Goal: Task Accomplishment & Management: Manage account settings

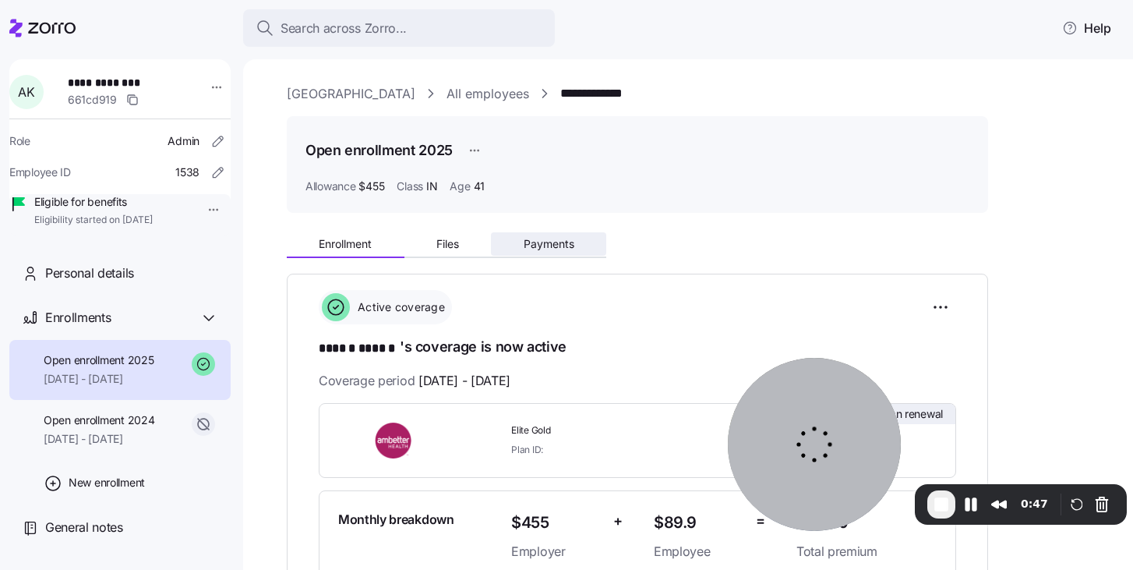
click at [550, 236] on button "Payments" at bounding box center [548, 243] width 115 height 23
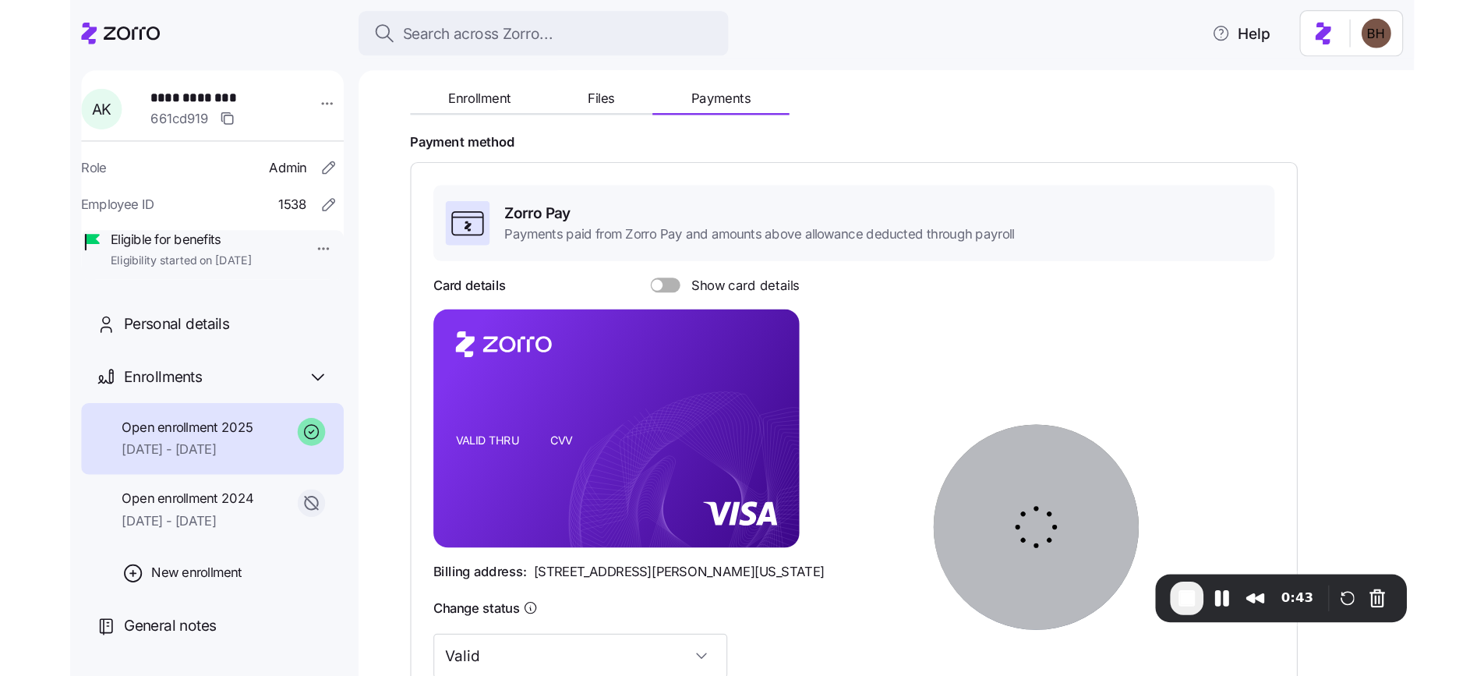
scroll to position [410, 0]
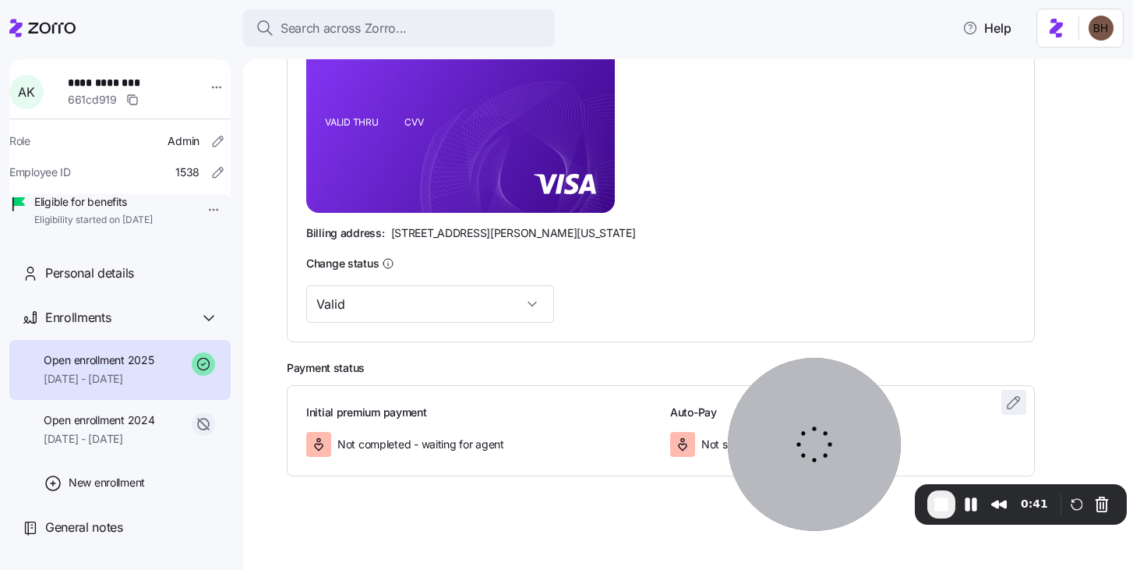
click at [1015, 402] on icon "button" at bounding box center [1014, 402] width 19 height 19
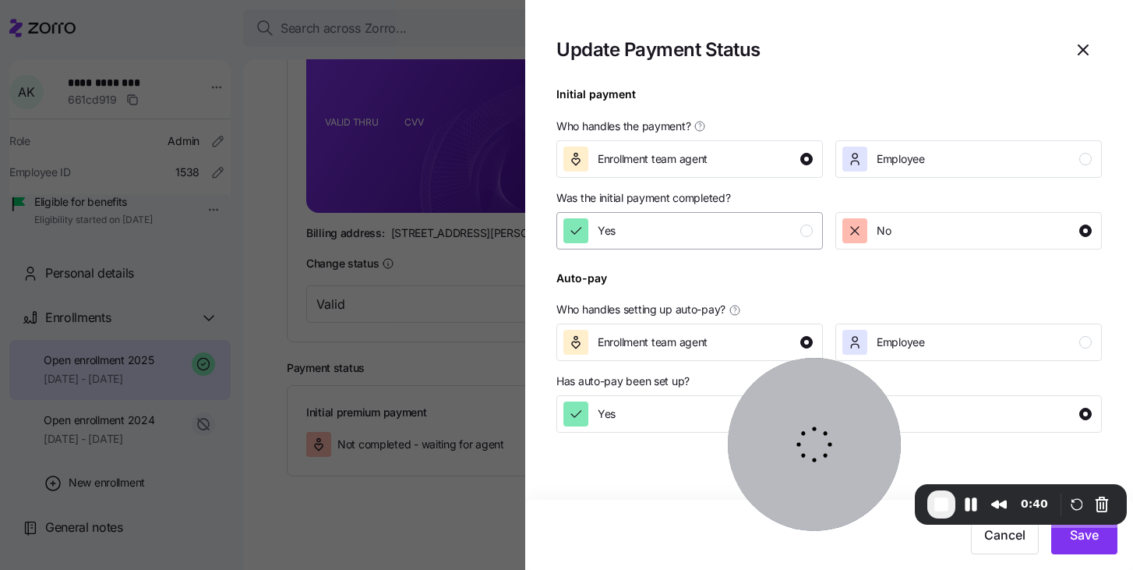
click at [794, 230] on div "Yes" at bounding box center [688, 230] width 249 height 25
click at [1089, 546] on button "Save" at bounding box center [1084, 534] width 66 height 39
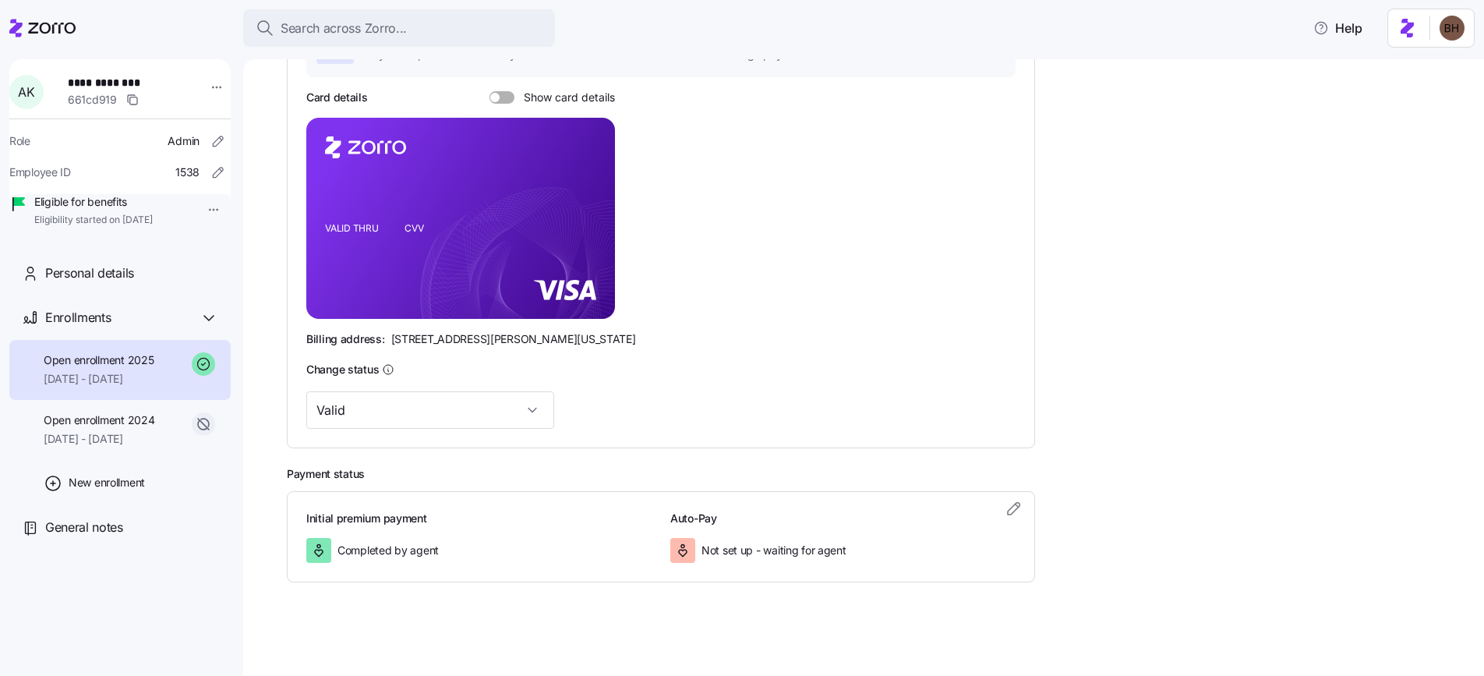
scroll to position [304, 0]
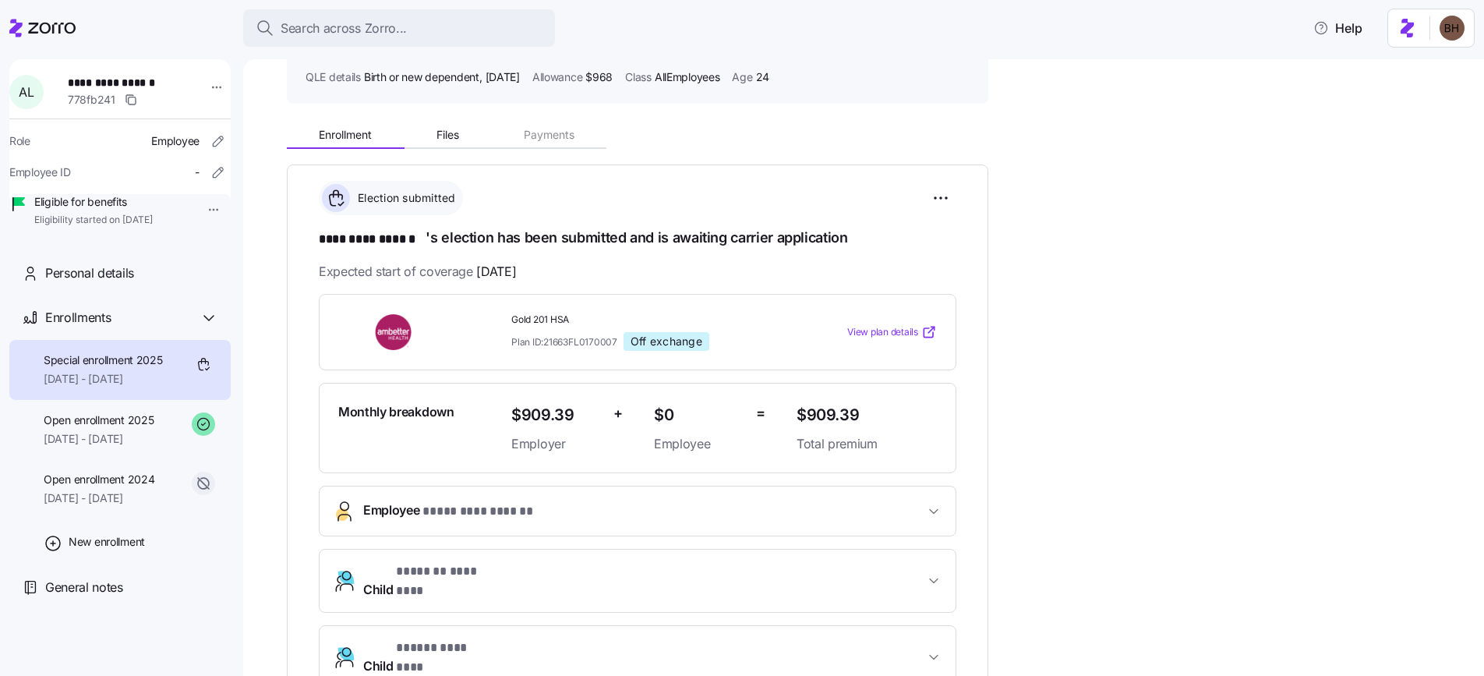
scroll to position [111, 0]
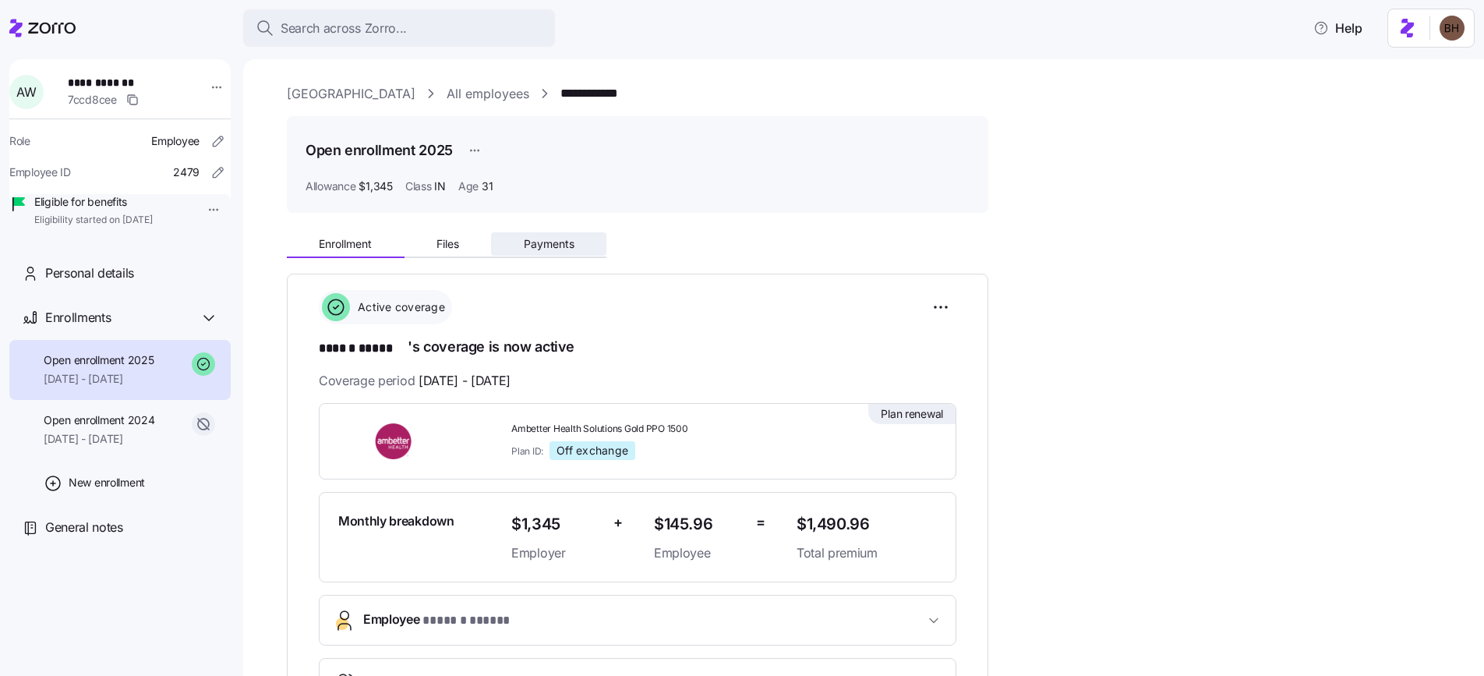
click at [571, 240] on span "Payments" at bounding box center [549, 244] width 51 height 11
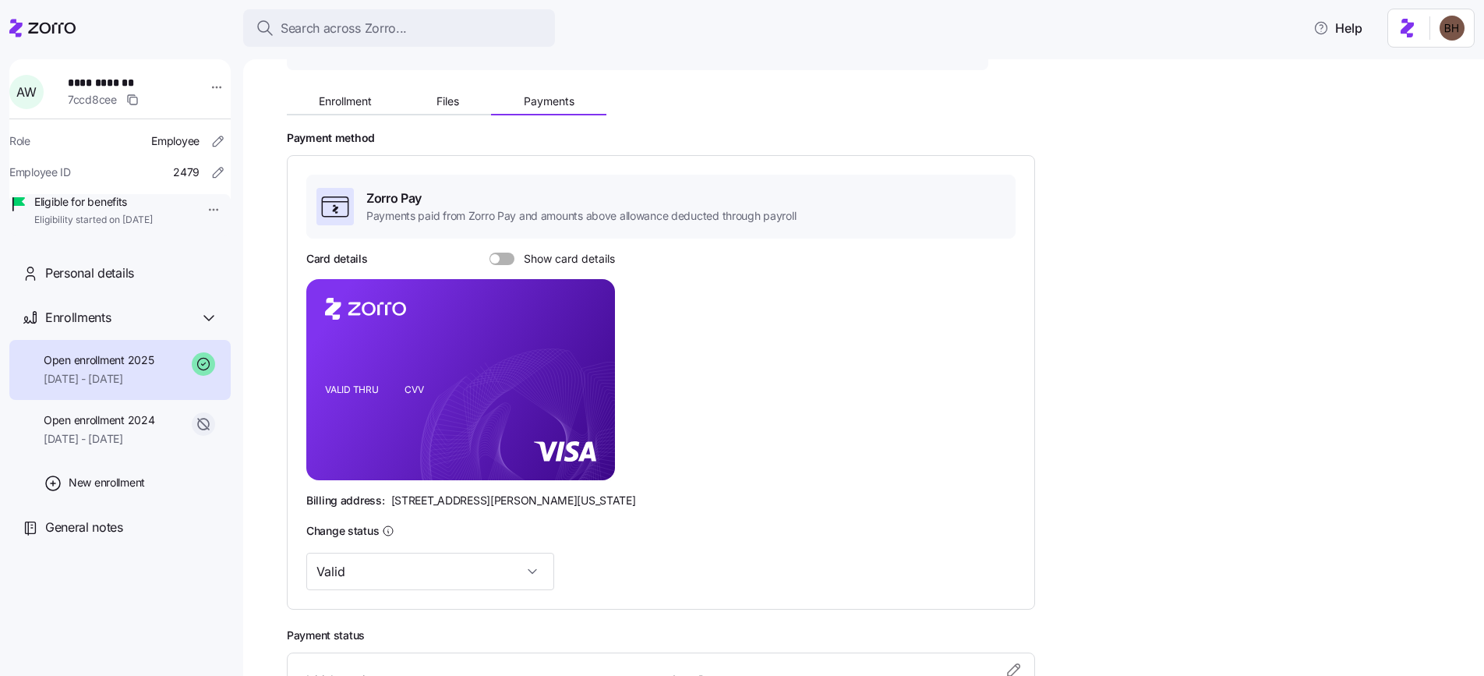
scroll to position [304, 0]
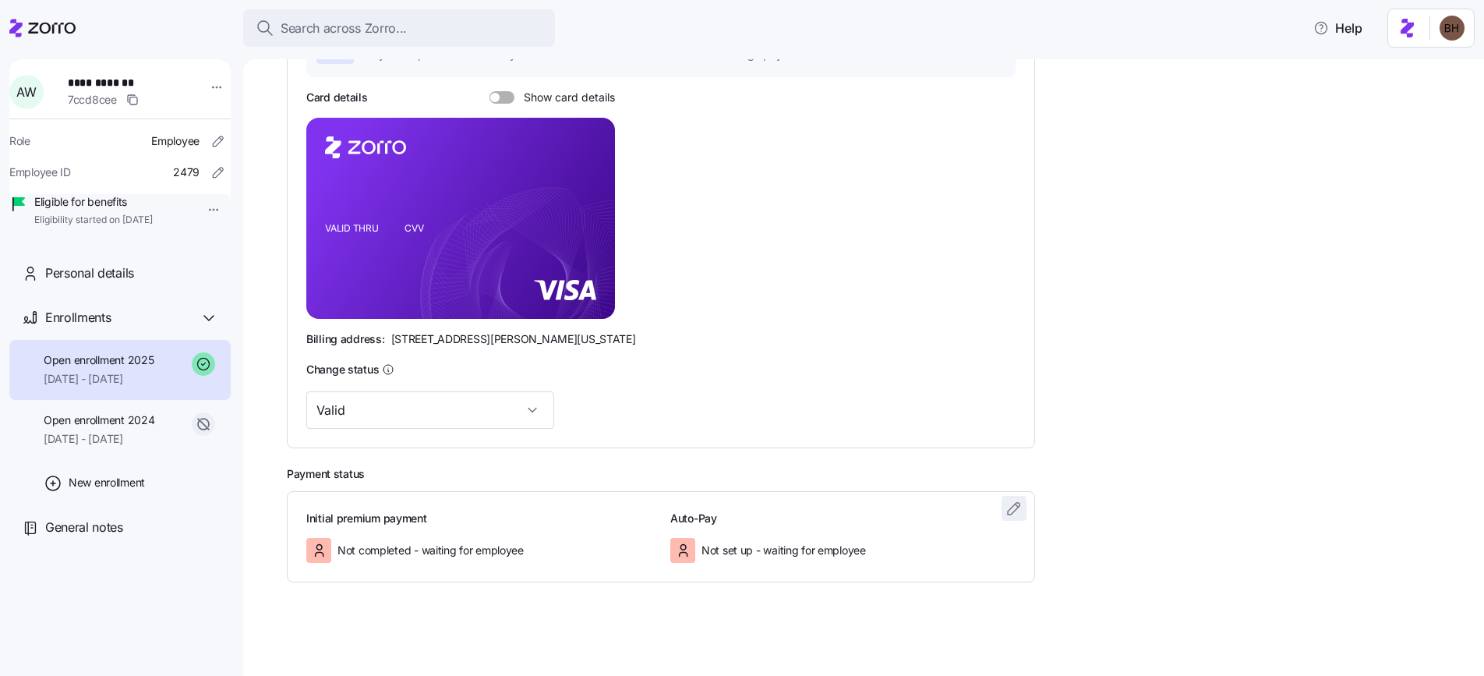
click at [1008, 510] on icon "button" at bounding box center [1014, 508] width 19 height 19
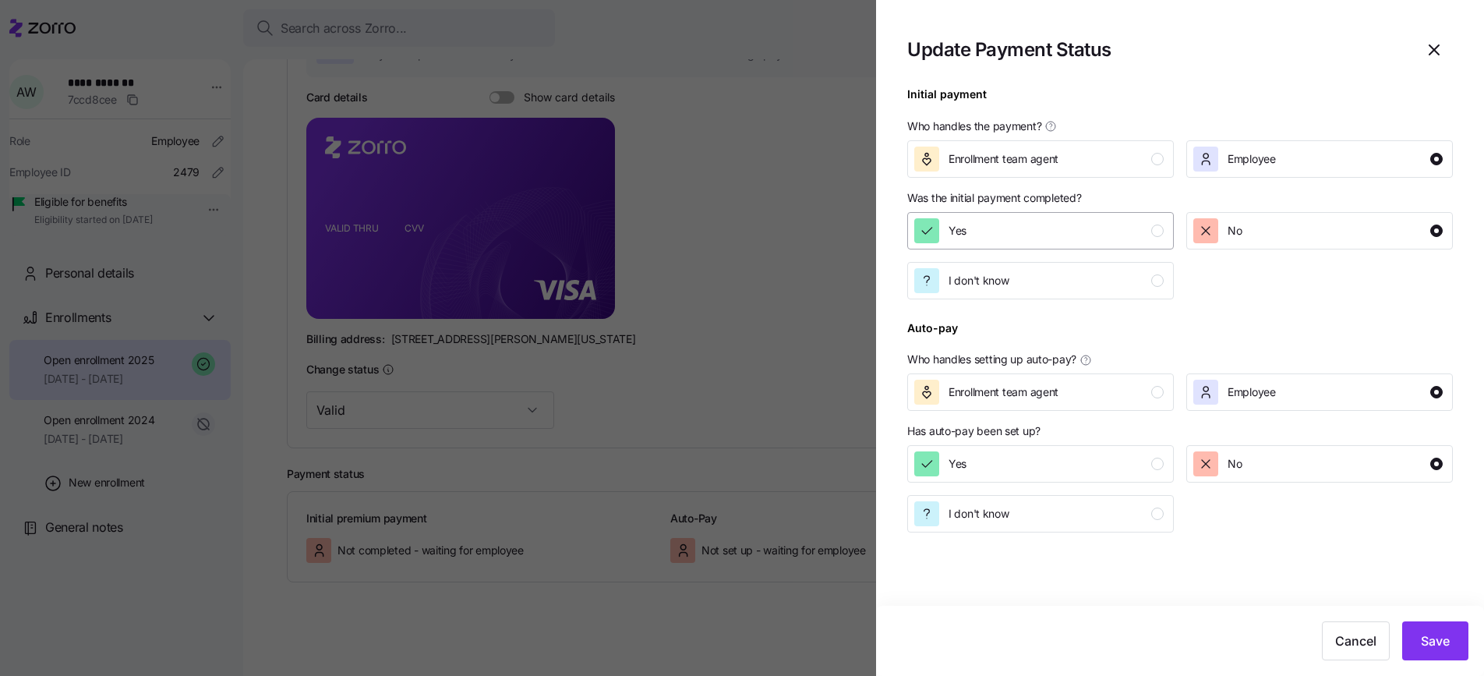
click at [1041, 228] on div "Yes" at bounding box center [1038, 230] width 249 height 25
click at [1457, 649] on button "Save" at bounding box center [1435, 640] width 66 height 39
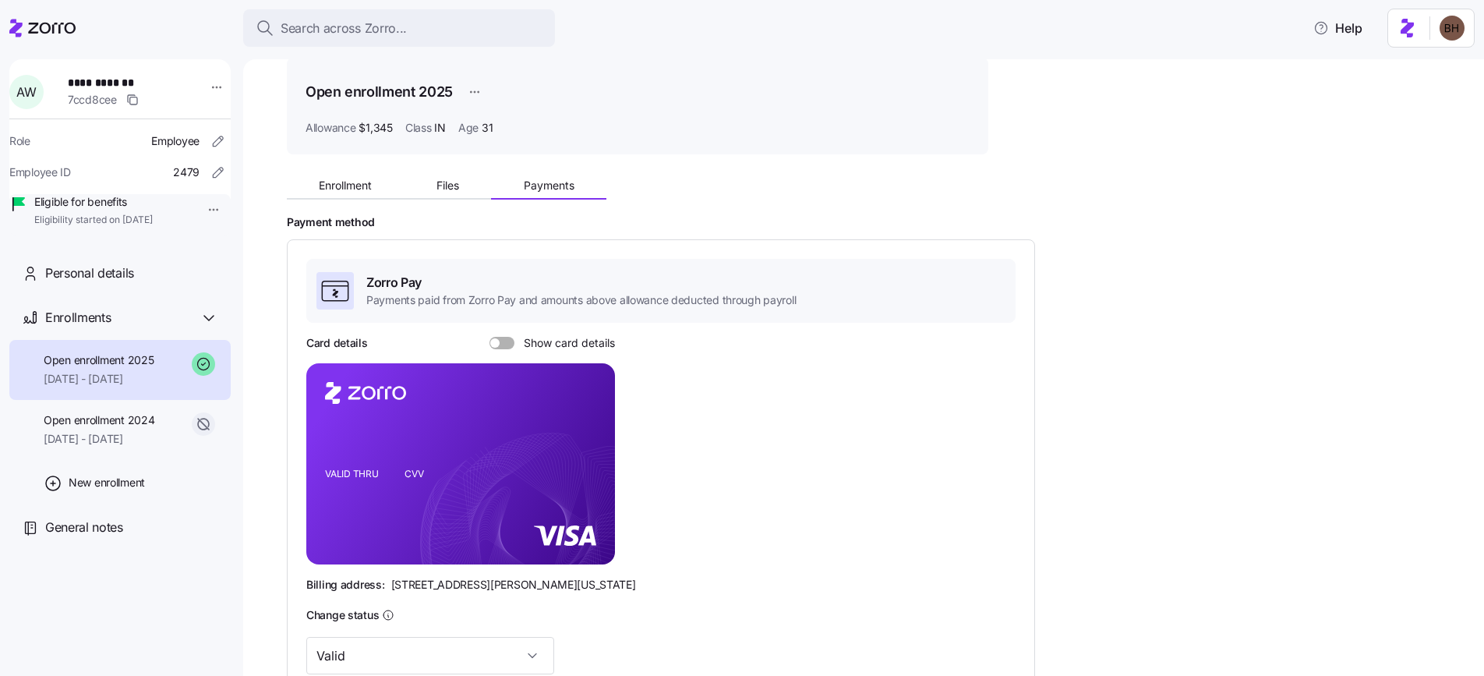
scroll to position [41, 0]
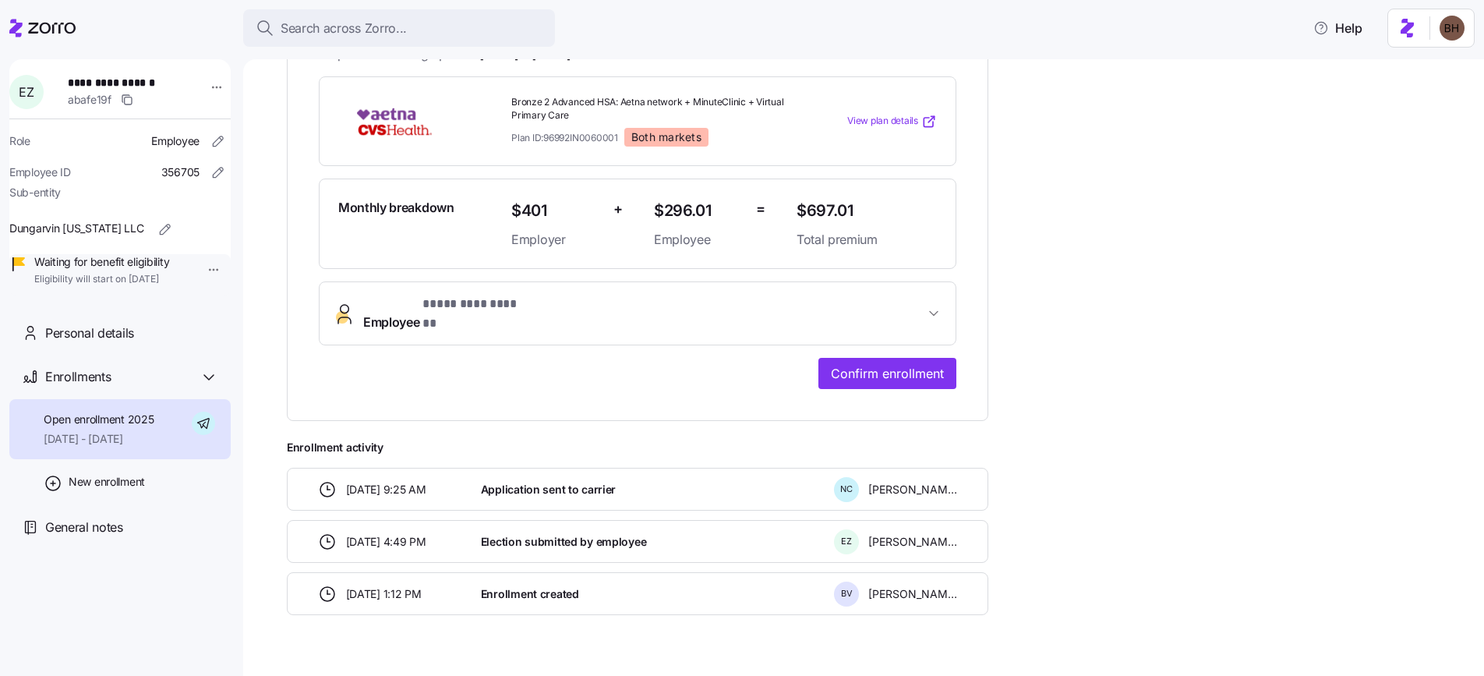
scroll to position [345, 0]
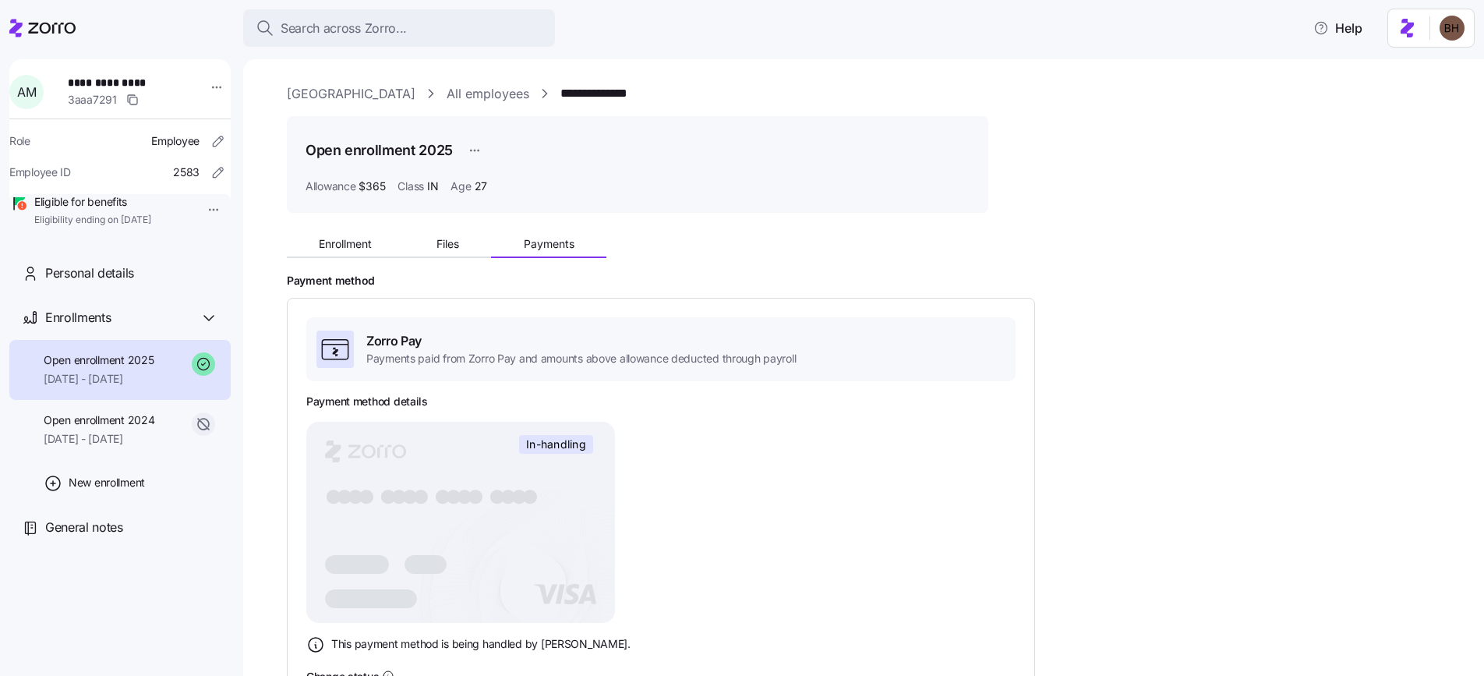
scroll to position [262, 0]
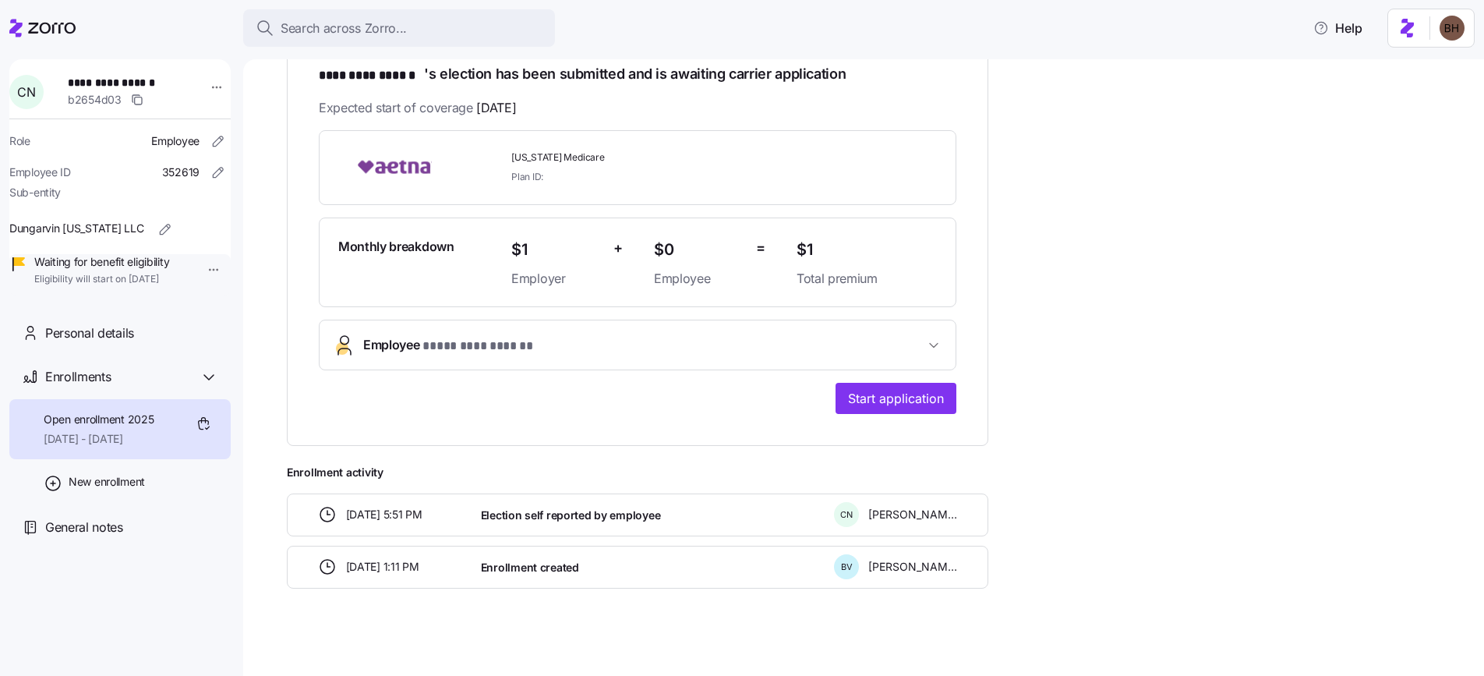
scroll to position [277, 0]
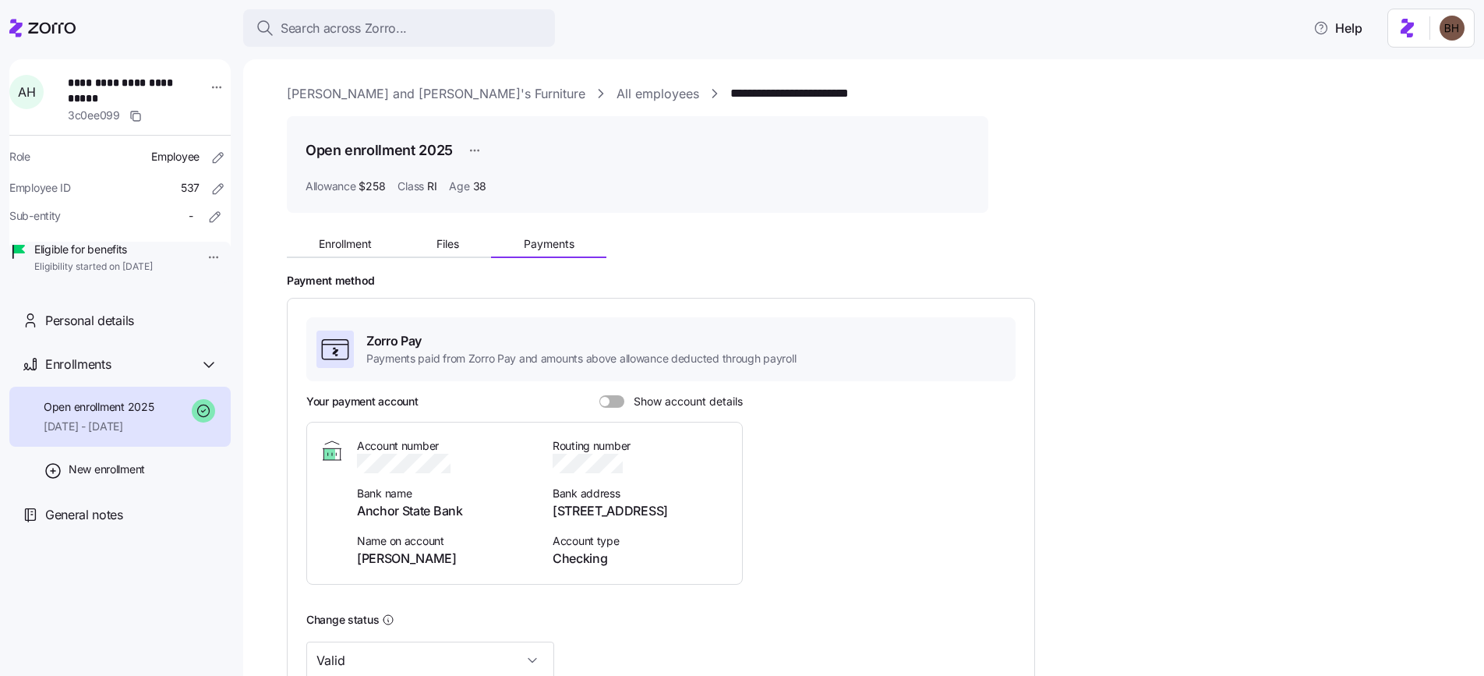
scroll to position [257, 0]
